Goal: Transaction & Acquisition: Download file/media

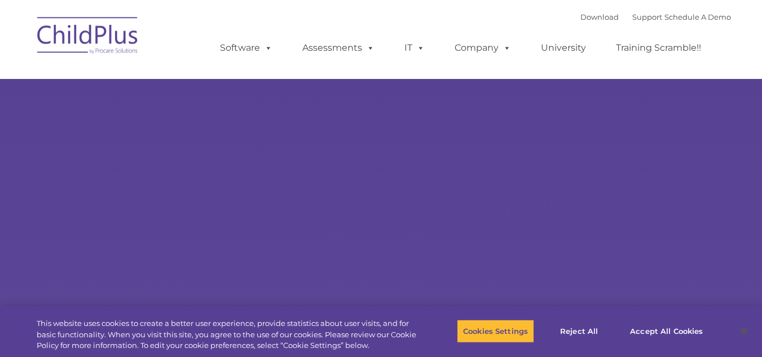
select select "MEDIUM"
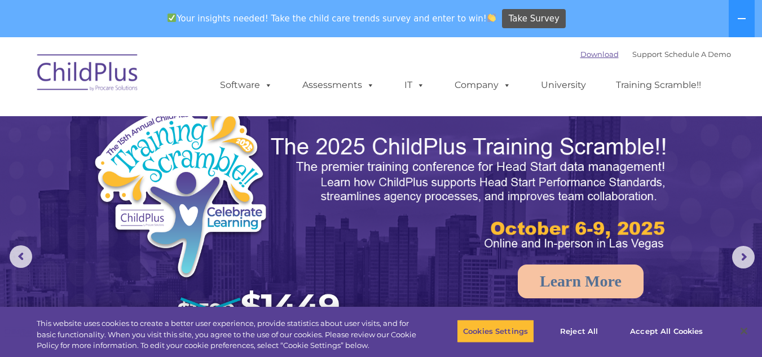
click at [582, 55] on link "Download" at bounding box center [599, 54] width 38 height 9
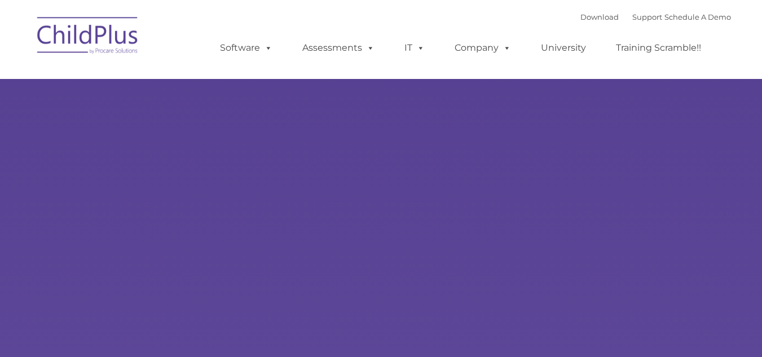
type input ""
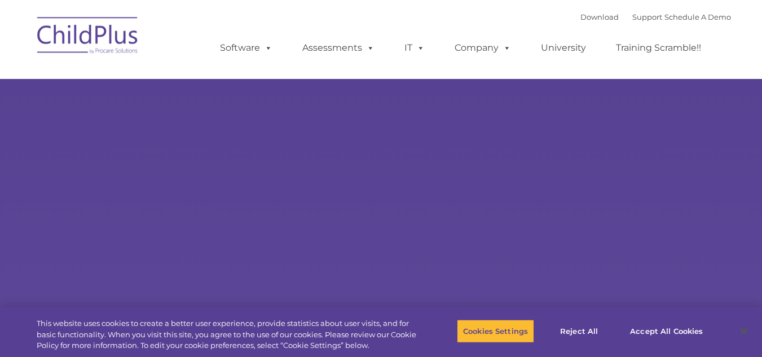
select select "MEDIUM"
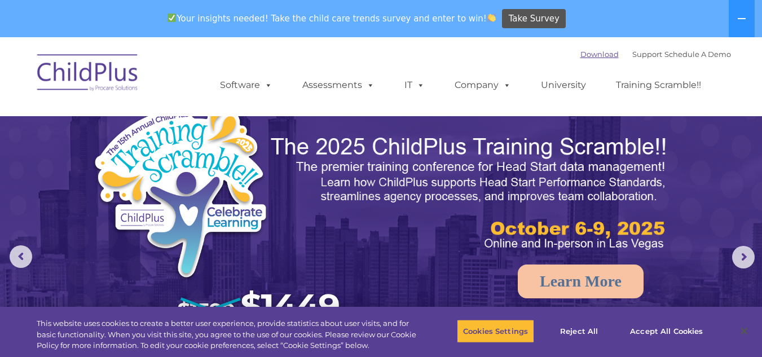
click at [586, 52] on link "Download" at bounding box center [599, 54] width 38 height 9
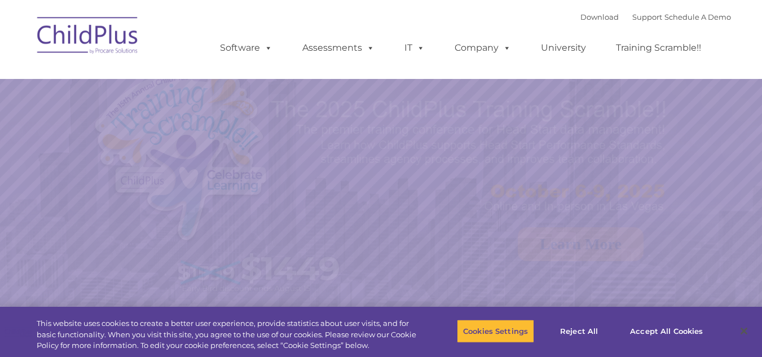
select select "MEDIUM"
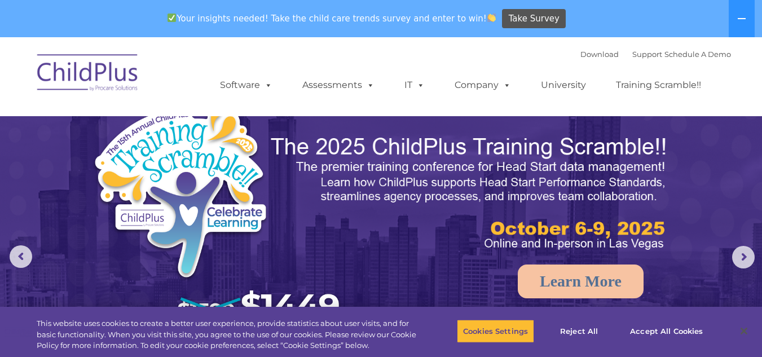
click at [586, 59] on div "Download Support | Schedule A Demo " at bounding box center [655, 54] width 151 height 17
click at [590, 54] on link "Download" at bounding box center [599, 54] width 38 height 9
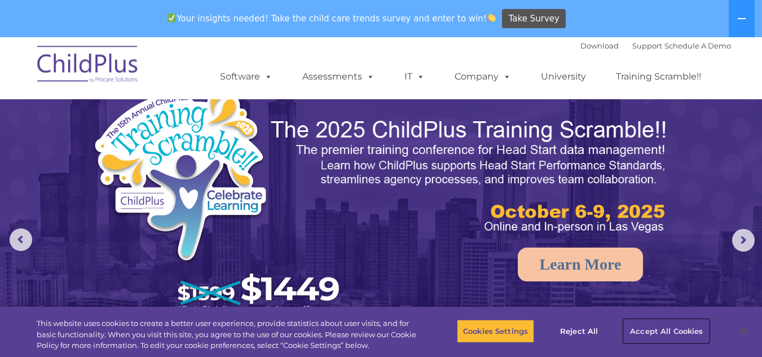
click at [669, 330] on button "Accept All Cookies" at bounding box center [666, 331] width 85 height 24
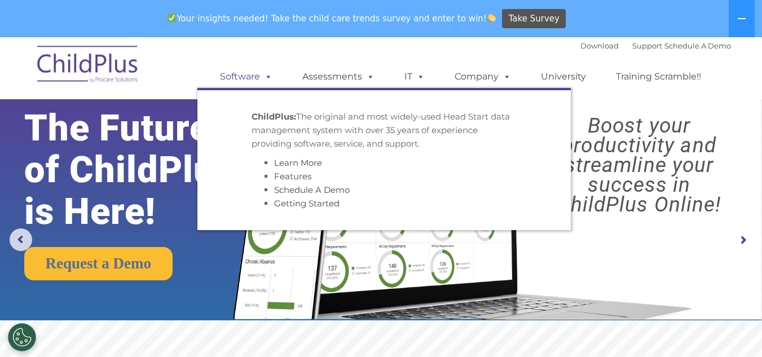
click at [264, 78] on span at bounding box center [266, 76] width 12 height 11
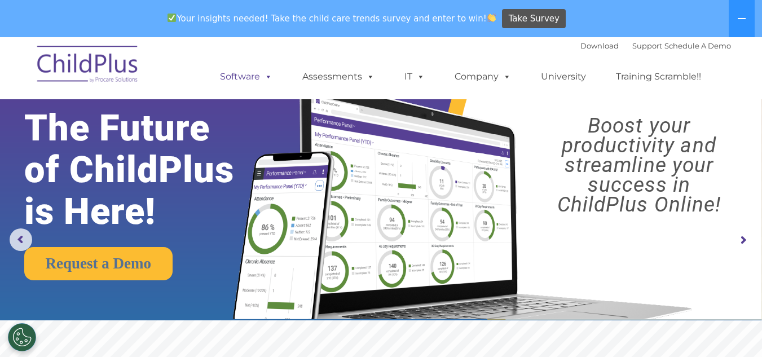
click at [264, 78] on span at bounding box center [266, 76] width 12 height 11
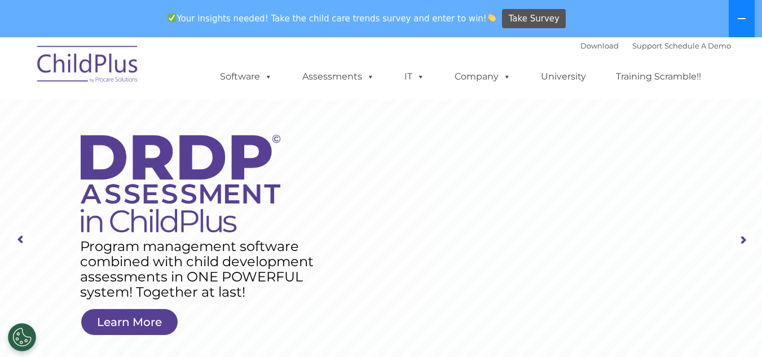
click at [744, 16] on icon at bounding box center [741, 18] width 9 height 9
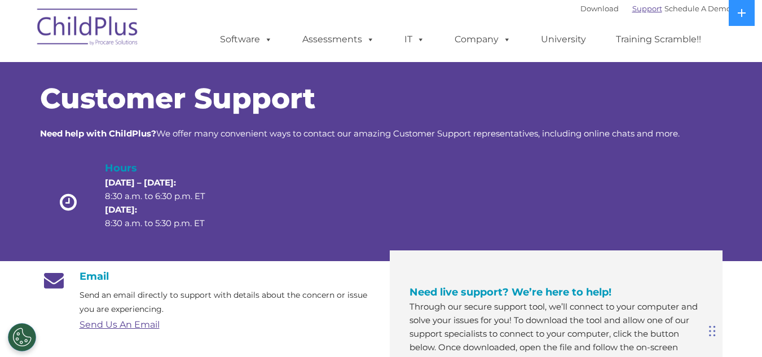
click at [632, 5] on link "Support" at bounding box center [647, 8] width 30 height 9
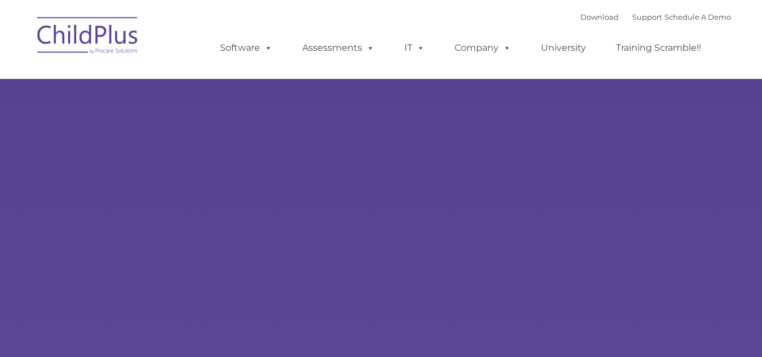
type input ""
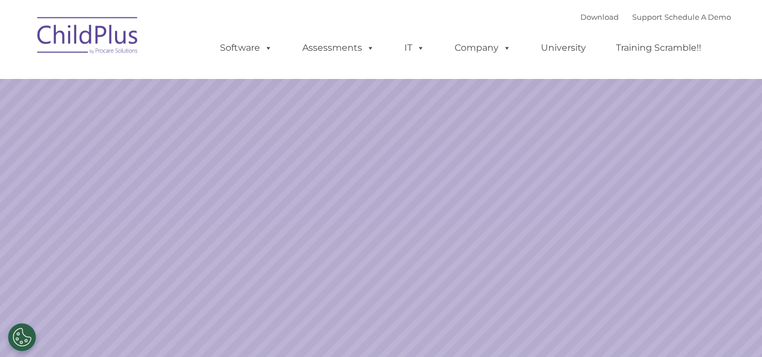
select select "MEDIUM"
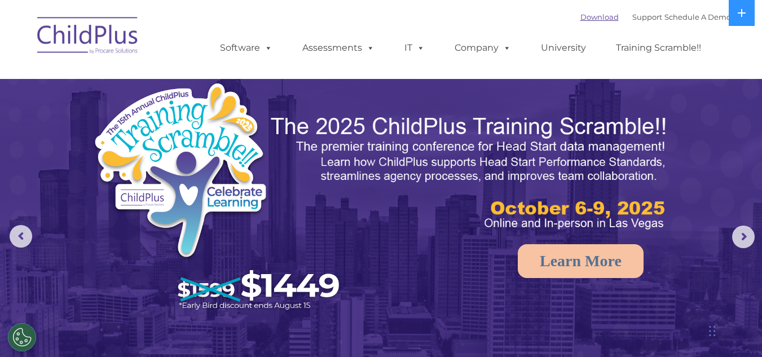
click at [582, 16] on link "Download" at bounding box center [599, 16] width 38 height 9
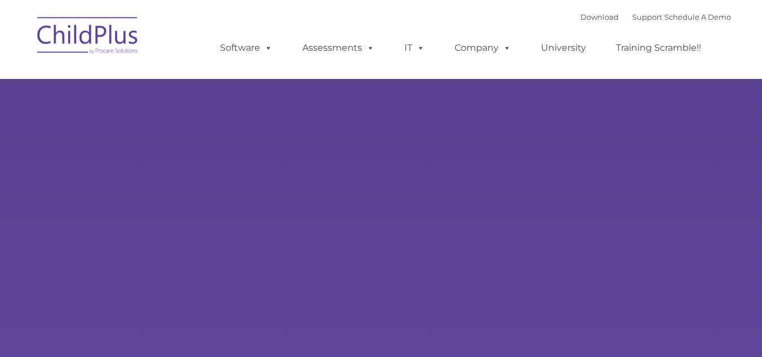
type input ""
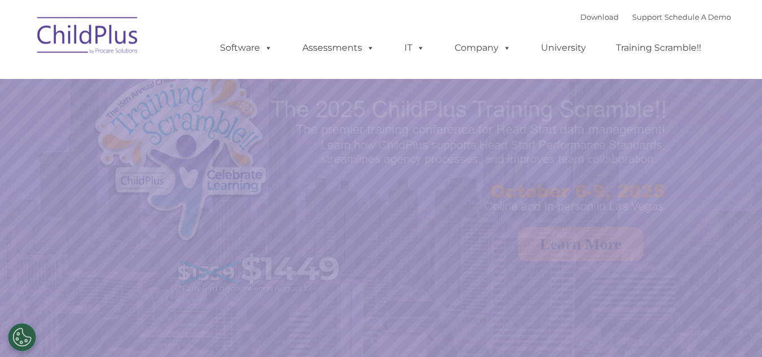
select select "MEDIUM"
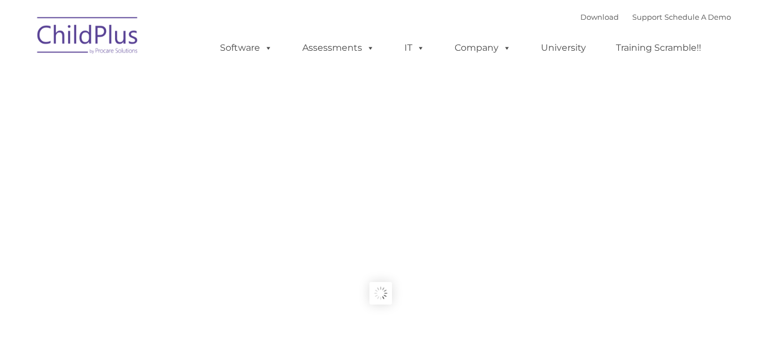
type input ""
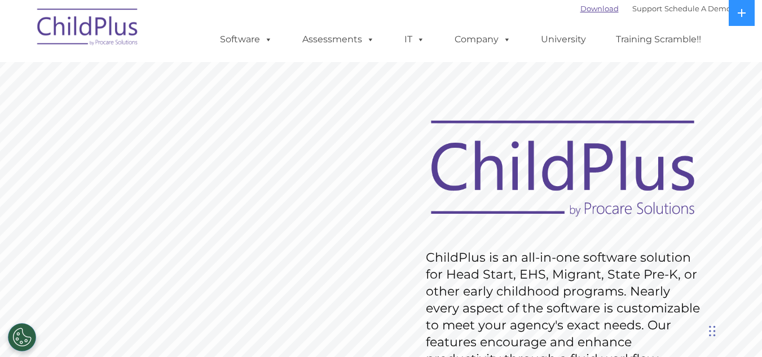
click at [594, 10] on link "Download" at bounding box center [599, 8] width 38 height 9
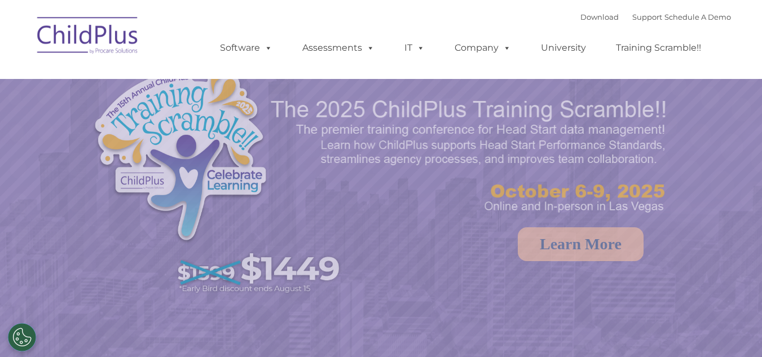
select select "MEDIUM"
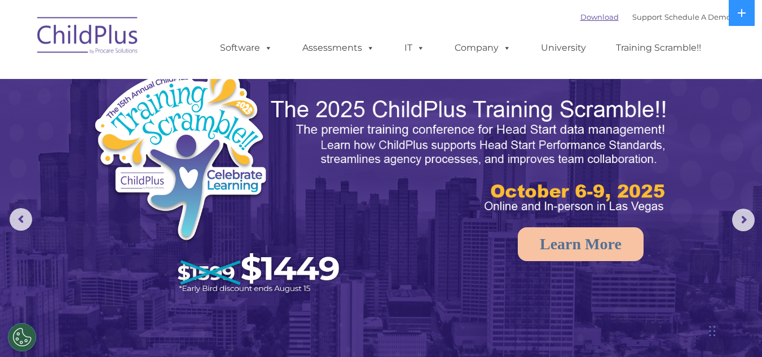
click at [580, 20] on link "Download" at bounding box center [599, 16] width 38 height 9
